Goal: Transaction & Acquisition: Subscribe to service/newsletter

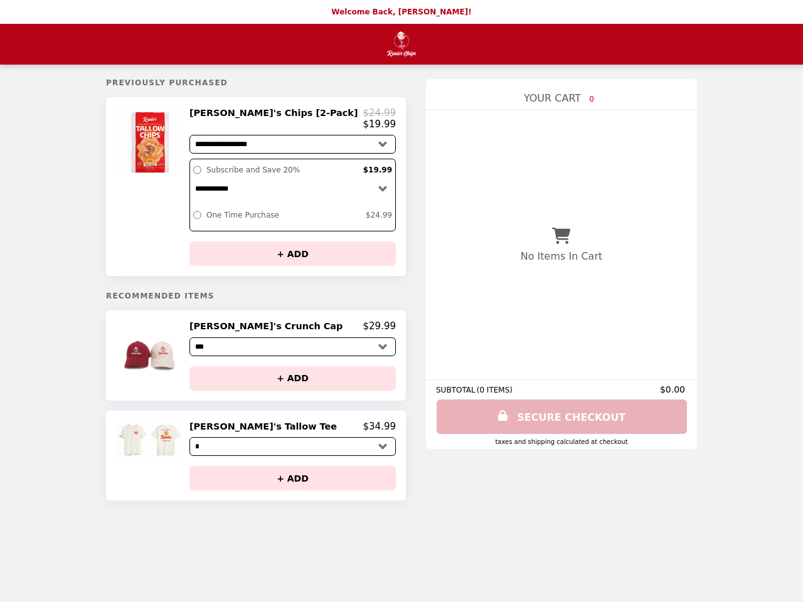
click at [186, 189] on div at bounding box center [151, 186] width 70 height 159
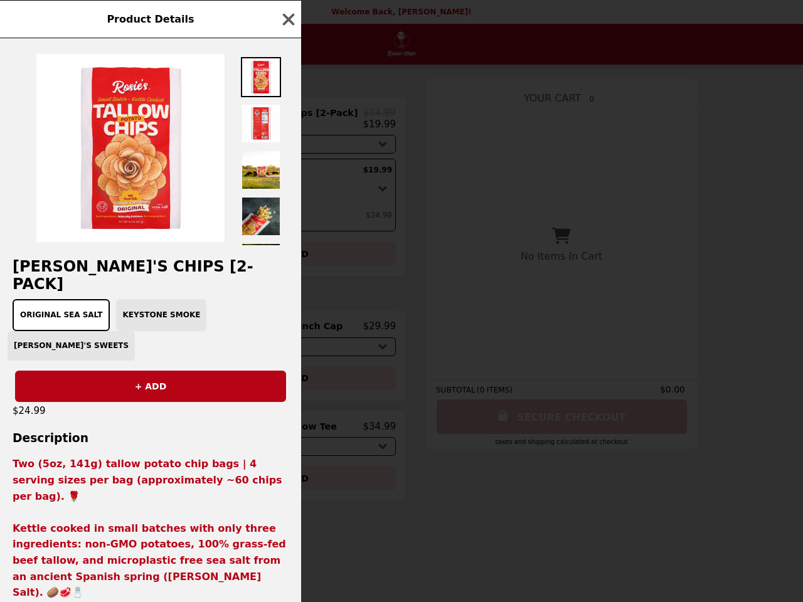
click at [293, 258] on div "Product Details [PERSON_NAME]'s Chips [2-Pack] Original Sea Salt Keystone Smoke…" at bounding box center [401, 301] width 803 height 602
click at [186, 402] on div "$24.99" at bounding box center [150, 411] width 301 height 18
click at [293, 361] on div "+ ADD" at bounding box center [150, 381] width 301 height 41
click at [293, 385] on div "Product Details [PERSON_NAME]'s Chips [2-Pack] Original Sea Salt Keystone Smoke…" at bounding box center [401, 301] width 803 height 602
click at [186, 459] on img at bounding box center [151, 440] width 73 height 38
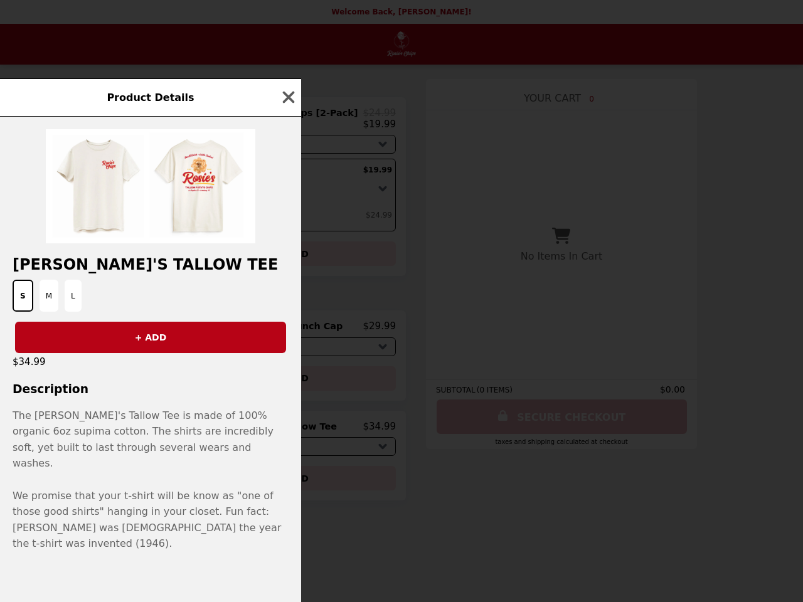
click at [293, 434] on div "Product Details [PERSON_NAME]'s Tallow Tee S M L + ADD $34.99 Description The […" at bounding box center [401, 301] width 803 height 602
click at [293, 486] on p "The [PERSON_NAME]'s Tallow Tee is made of 100% organic 6oz supima cotton. The s…" at bounding box center [150, 480] width 301 height 144
